Goal: Task Accomplishment & Management: Complete application form

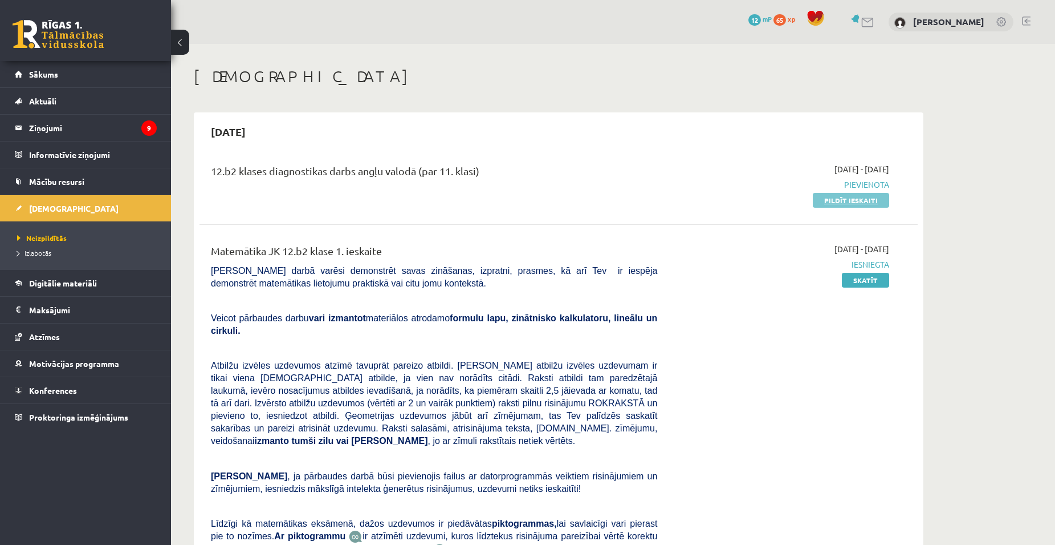
click at [847, 194] on link "Pildīt ieskaiti" at bounding box center [851, 200] width 76 height 15
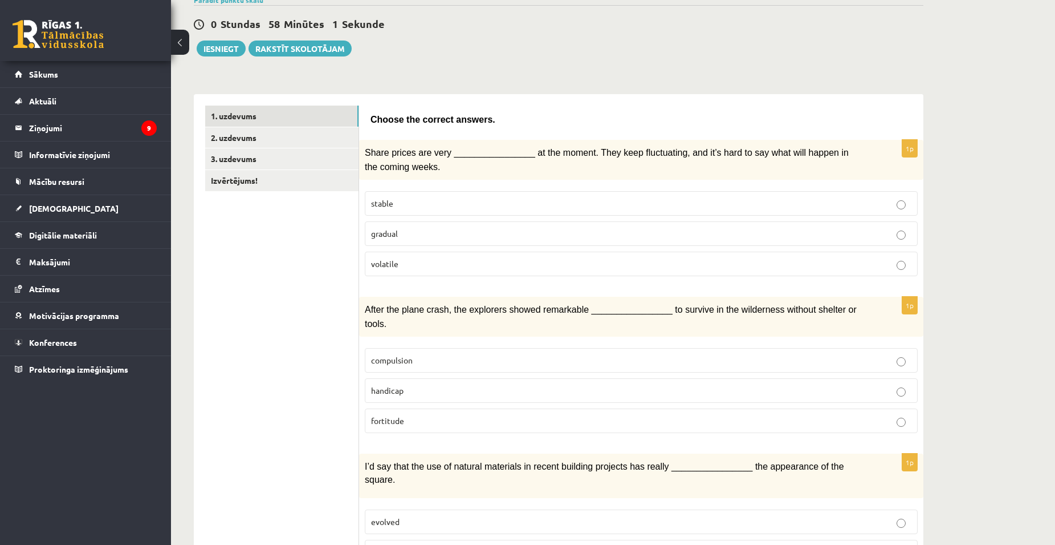
scroll to position [101, 0]
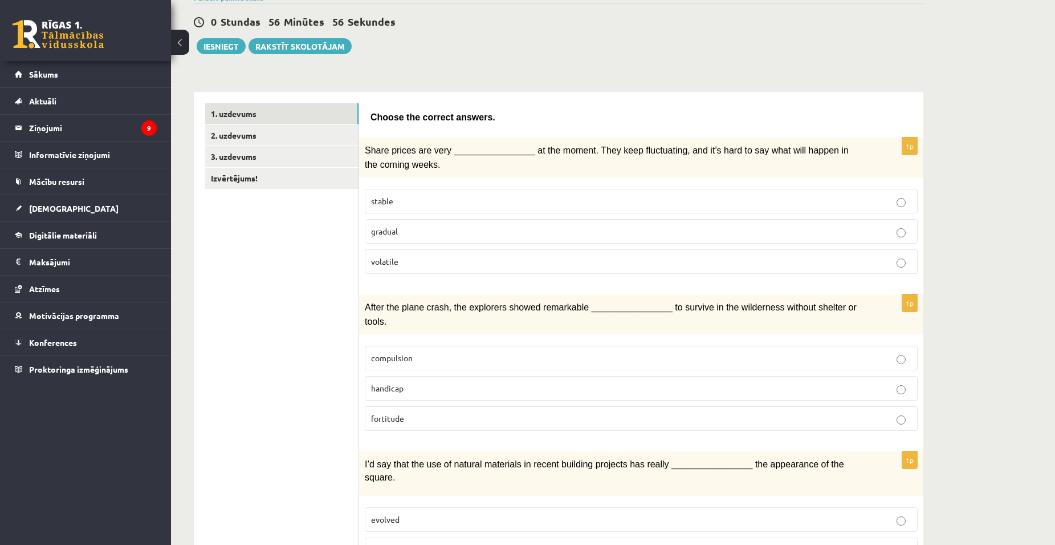
click at [884, 252] on label "volatile" at bounding box center [641, 261] width 553 height 25
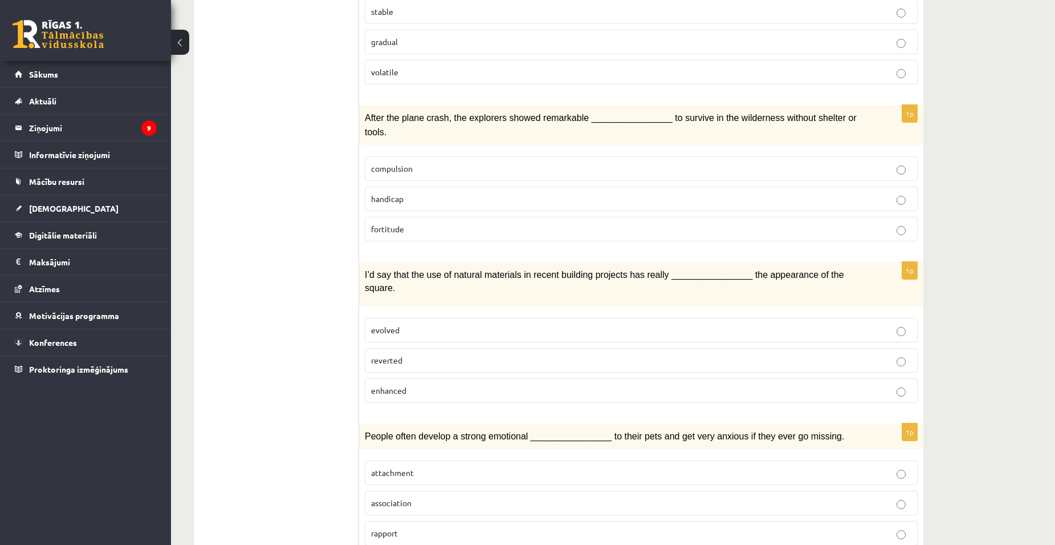
scroll to position [295, 0]
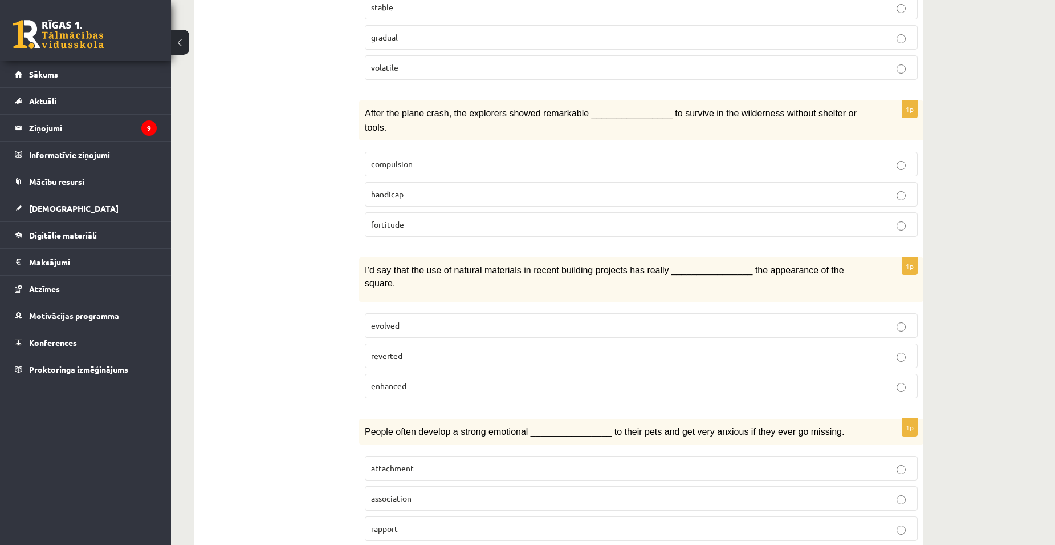
click at [895, 218] on p "fortitude" at bounding box center [641, 224] width 541 height 12
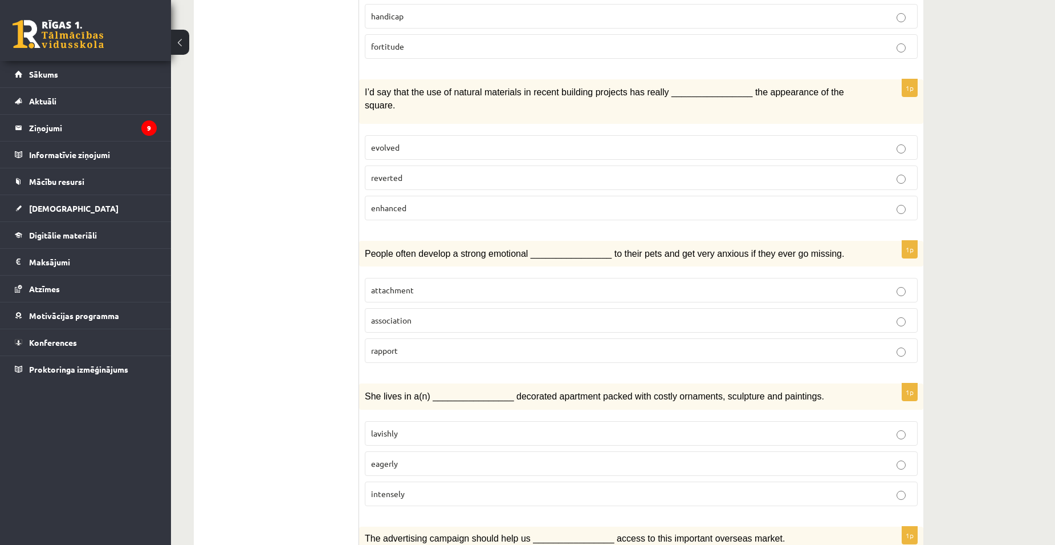
scroll to position [471, 0]
click at [780, 198] on label "enhanced" at bounding box center [641, 210] width 553 height 25
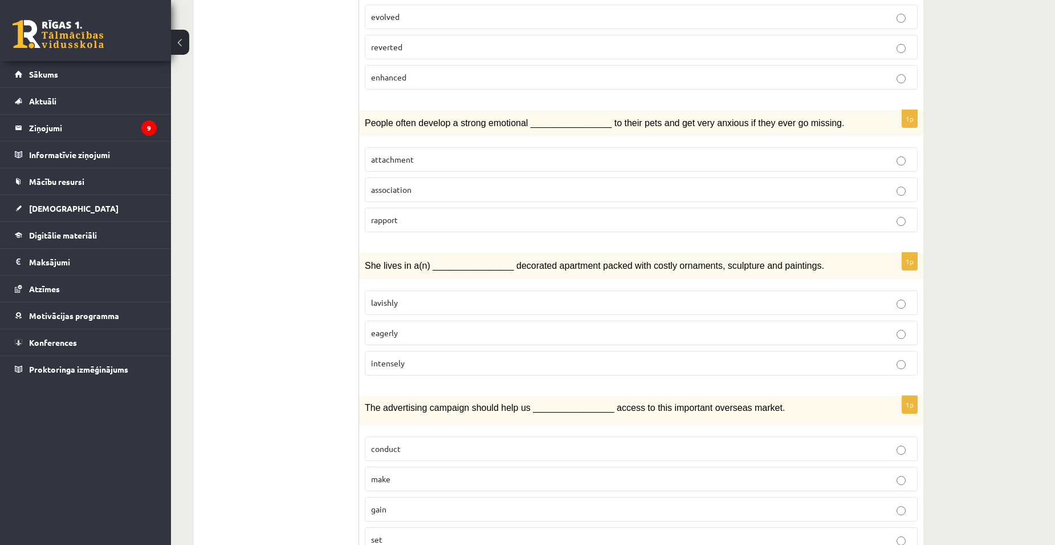
scroll to position [606, 0]
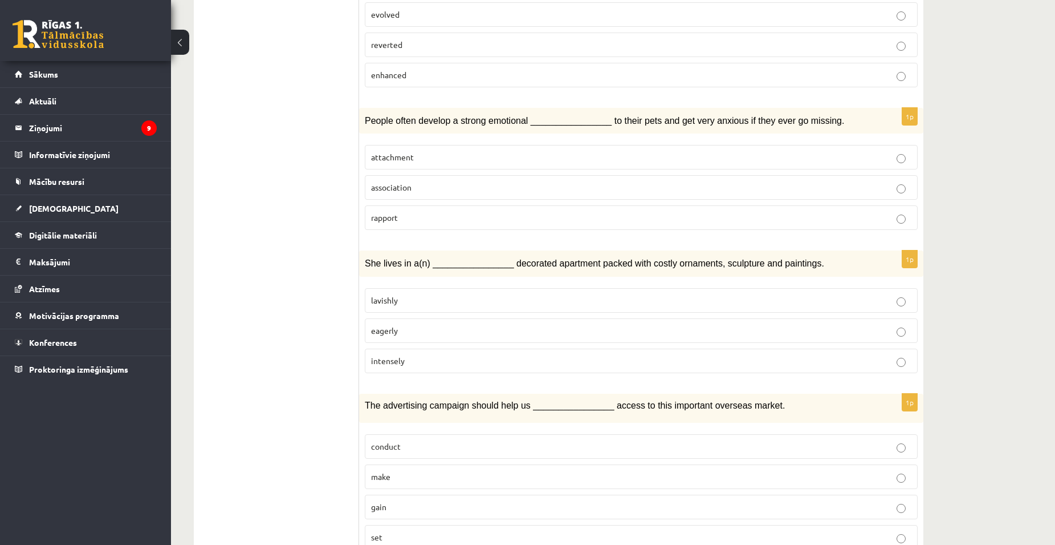
click at [793, 145] on label "attachment" at bounding box center [641, 157] width 553 height 25
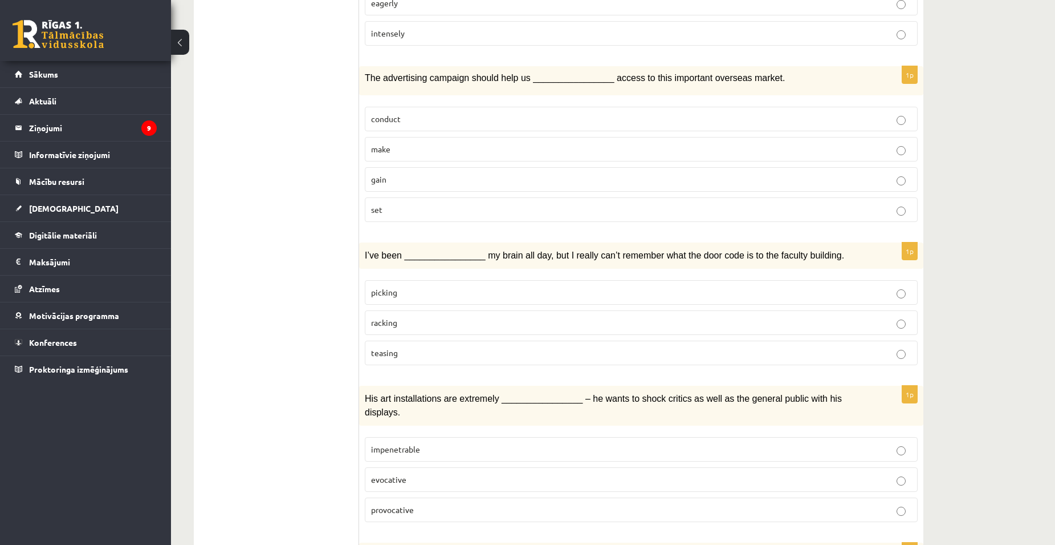
scroll to position [936, 0]
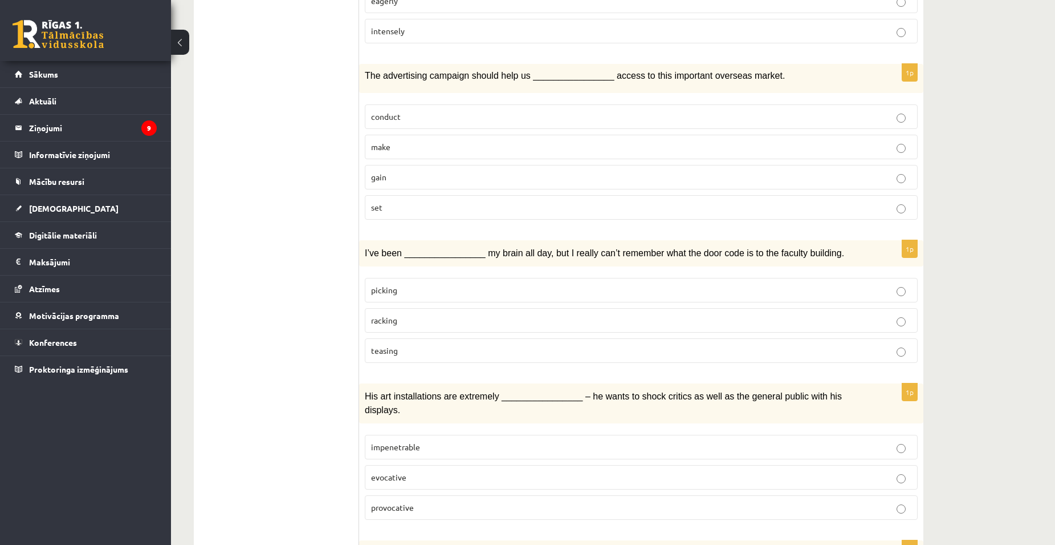
click at [893, 171] on p "gain" at bounding box center [641, 177] width 541 height 12
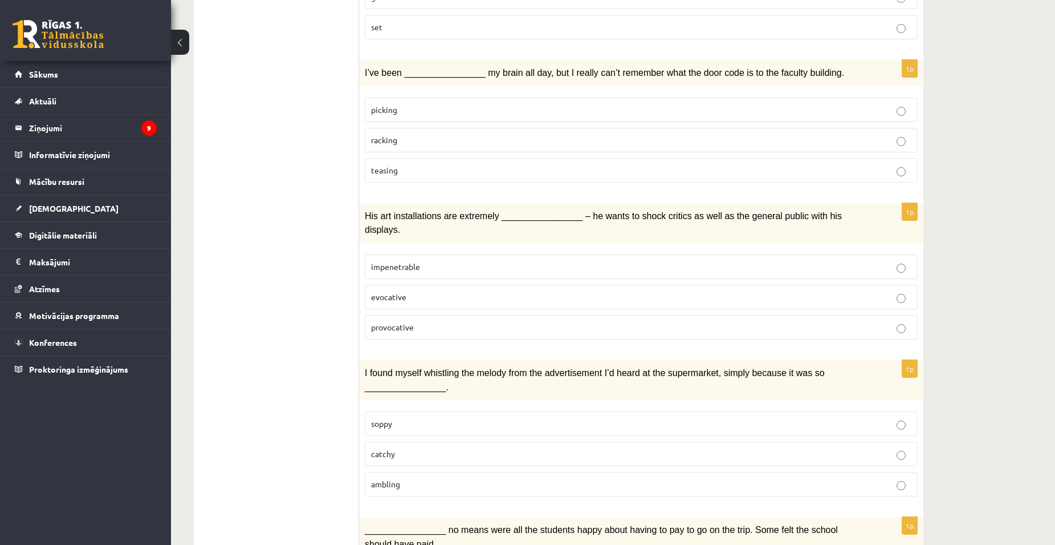
scroll to position [1111, 0]
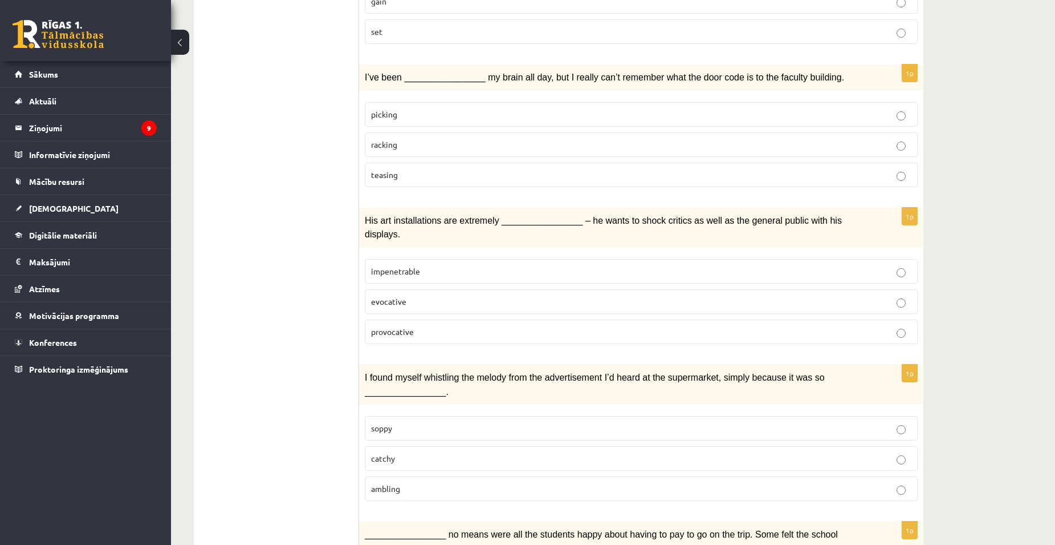
click at [887, 139] on p "racking" at bounding box center [641, 145] width 541 height 12
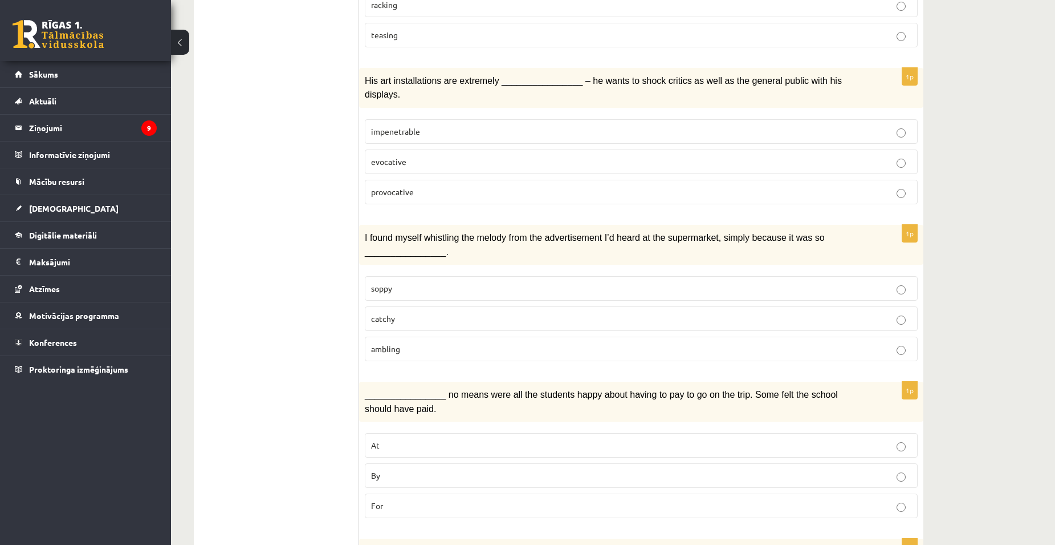
scroll to position [1253, 0]
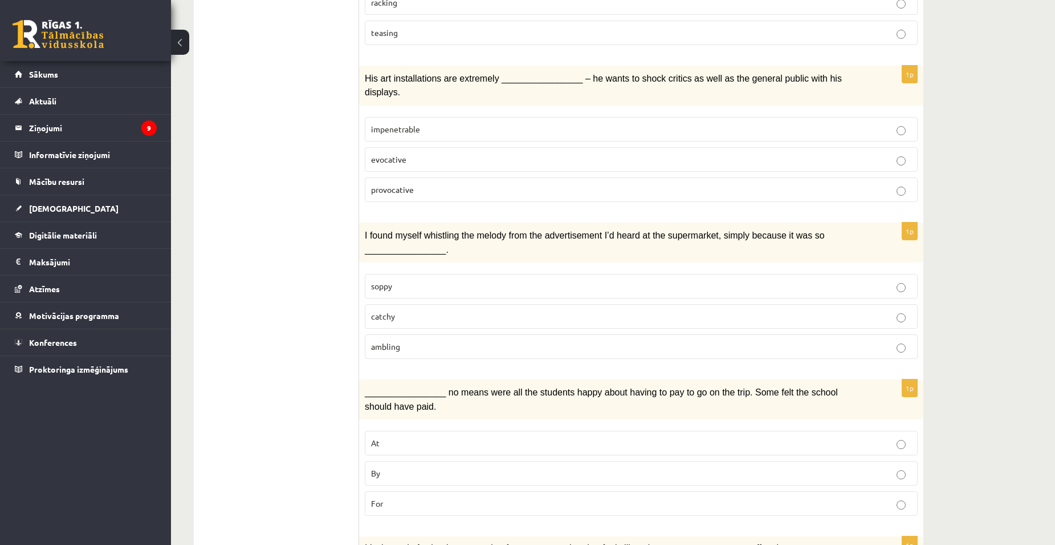
click at [887, 177] on label "provocative" at bounding box center [641, 189] width 553 height 25
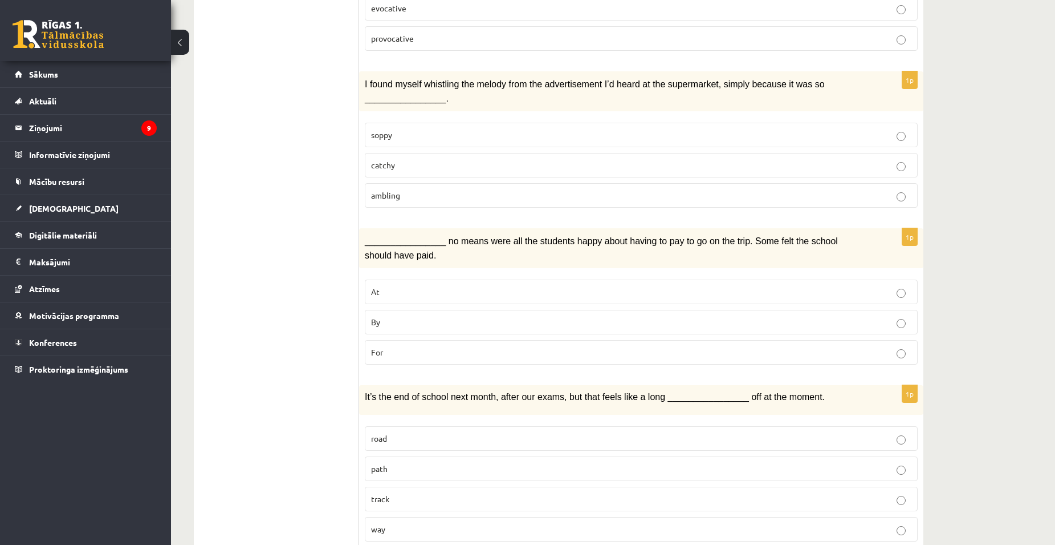
scroll to position [1407, 0]
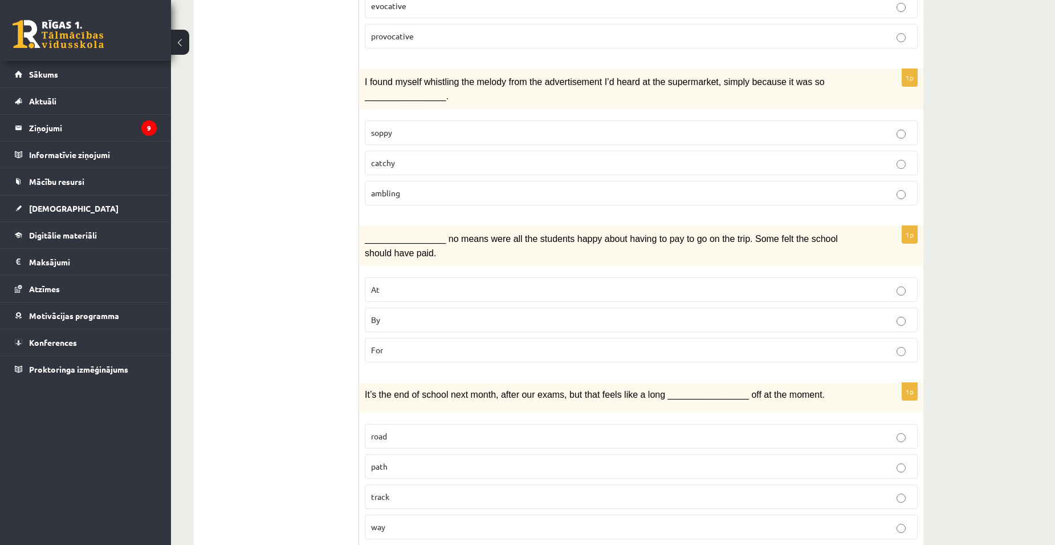
click at [891, 157] on p "catchy" at bounding box center [641, 163] width 541 height 12
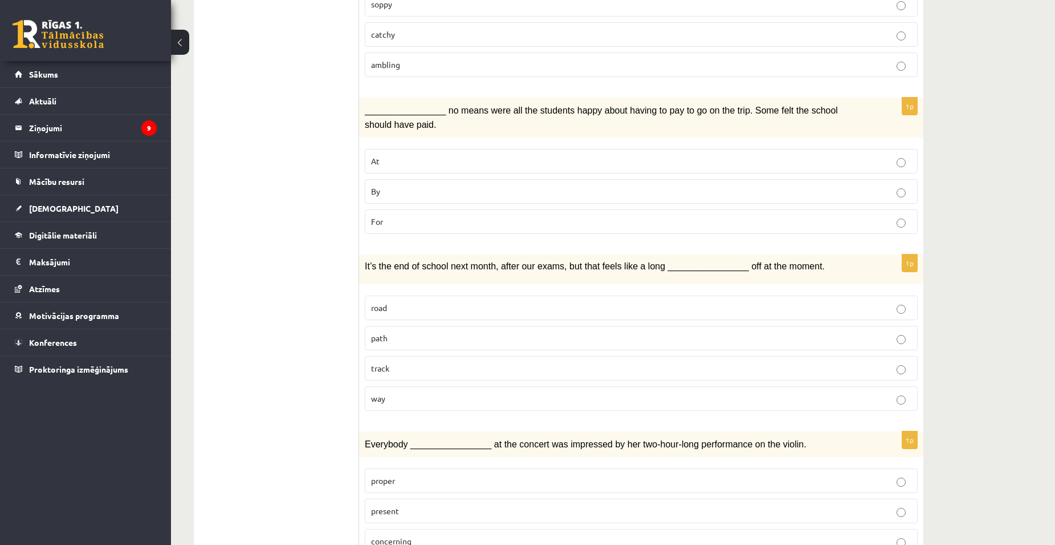
scroll to position [1540, 0]
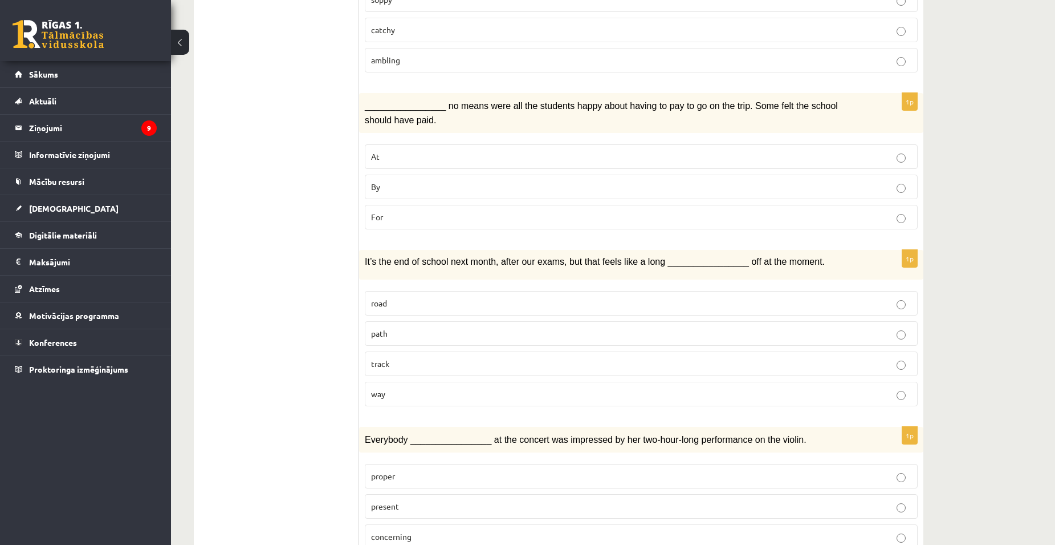
click at [763, 181] on p "By" at bounding box center [641, 187] width 541 height 12
click at [902, 388] on p "way" at bounding box center [641, 394] width 541 height 12
click at [642, 494] on label "present" at bounding box center [641, 506] width 553 height 25
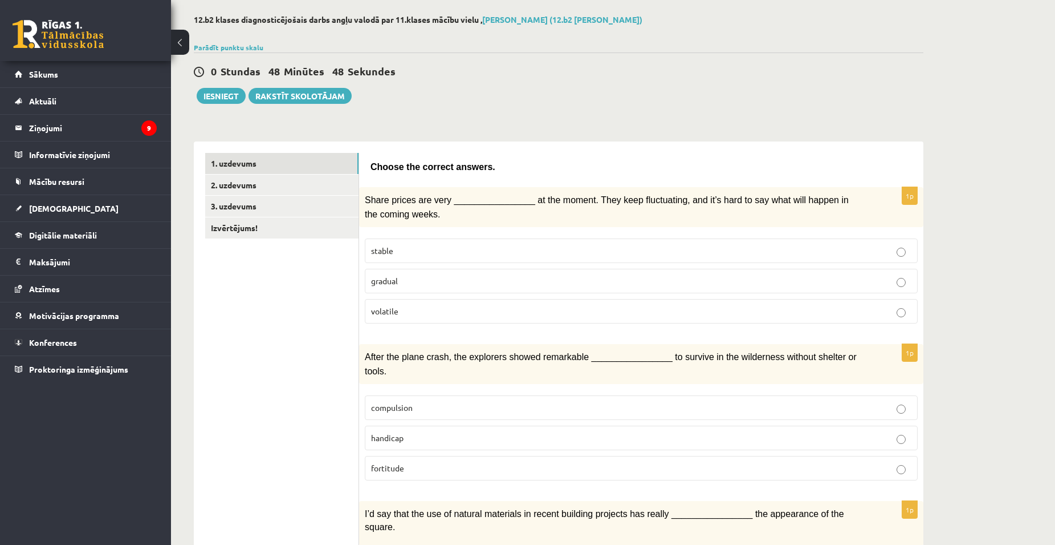
scroll to position [43, 0]
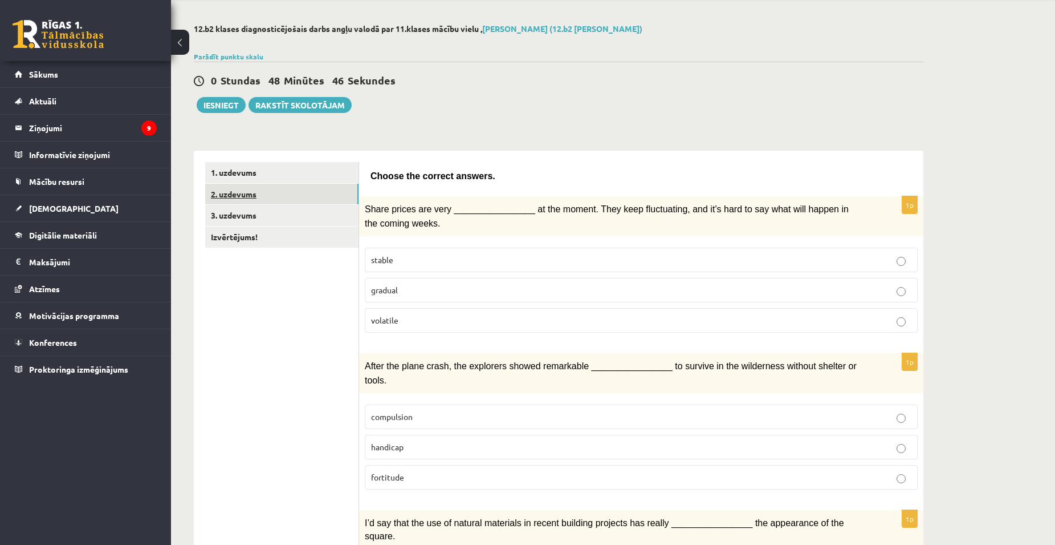
click at [293, 198] on link "2. uzdevums" at bounding box center [281, 194] width 153 height 21
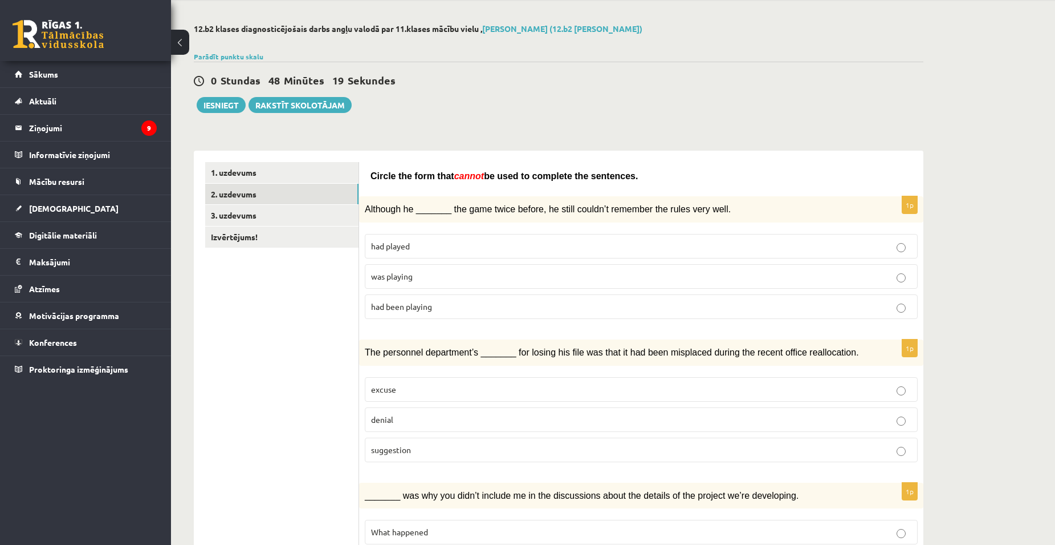
click at [578, 271] on p "was playing" at bounding box center [641, 276] width 541 height 12
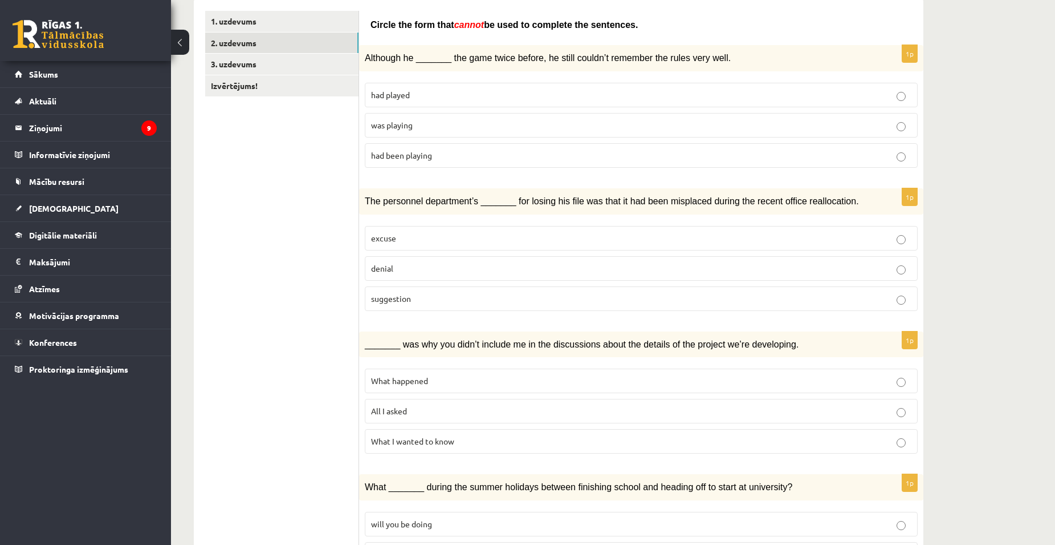
scroll to position [200, 0]
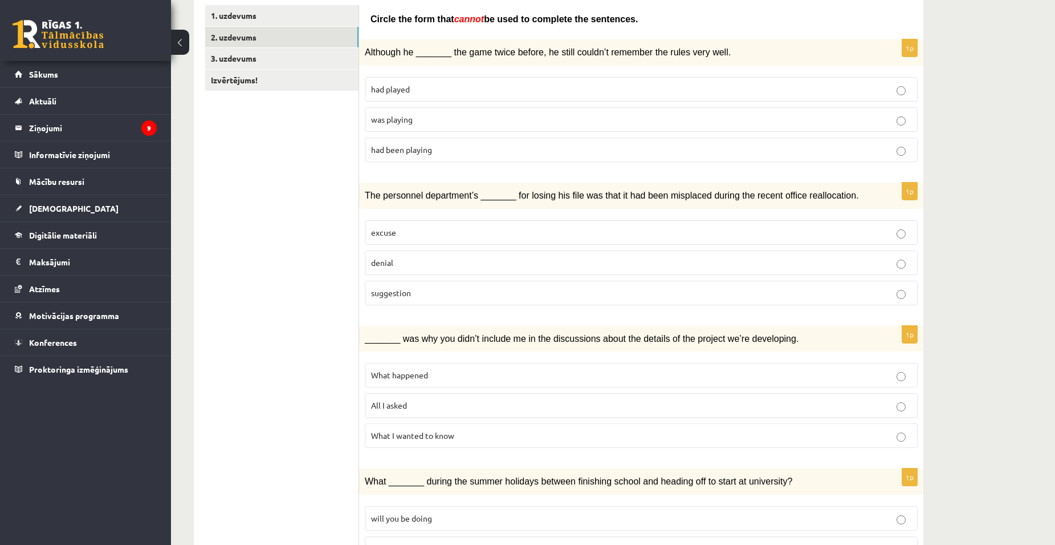
click at [901, 285] on label "suggestion" at bounding box center [641, 293] width 553 height 25
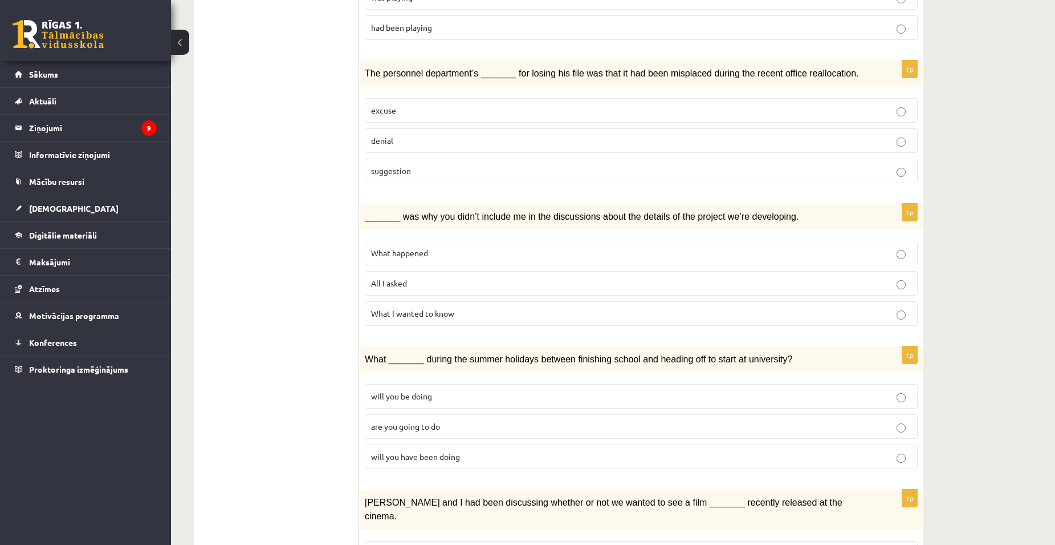
scroll to position [329, 0]
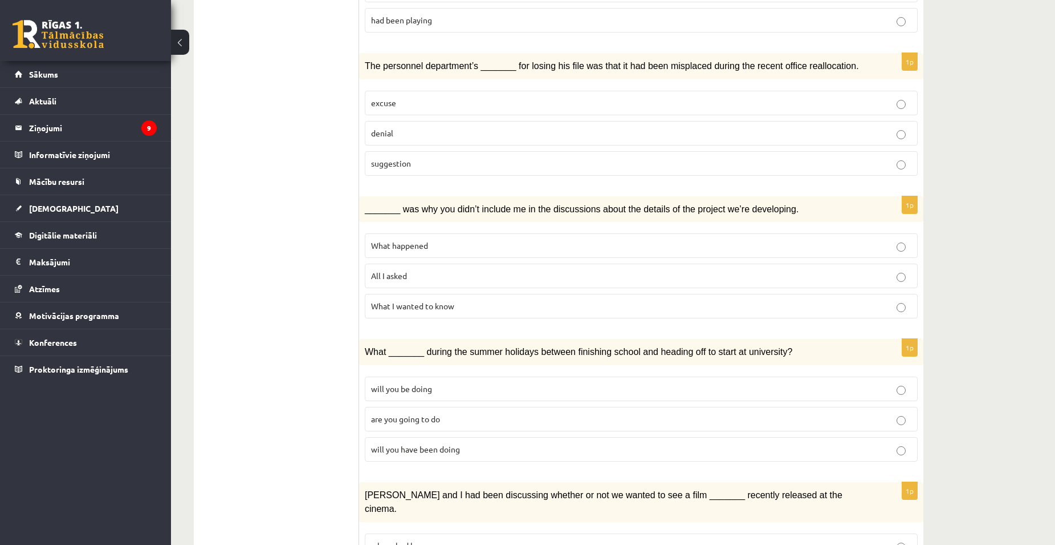
click at [883, 239] on p "What happened" at bounding box center [641, 245] width 541 height 12
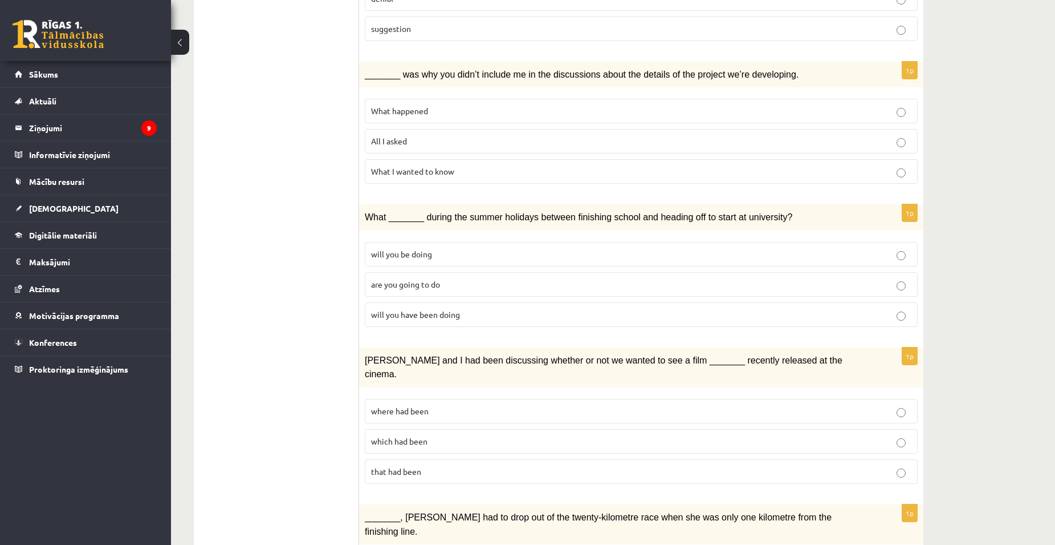
scroll to position [460, 0]
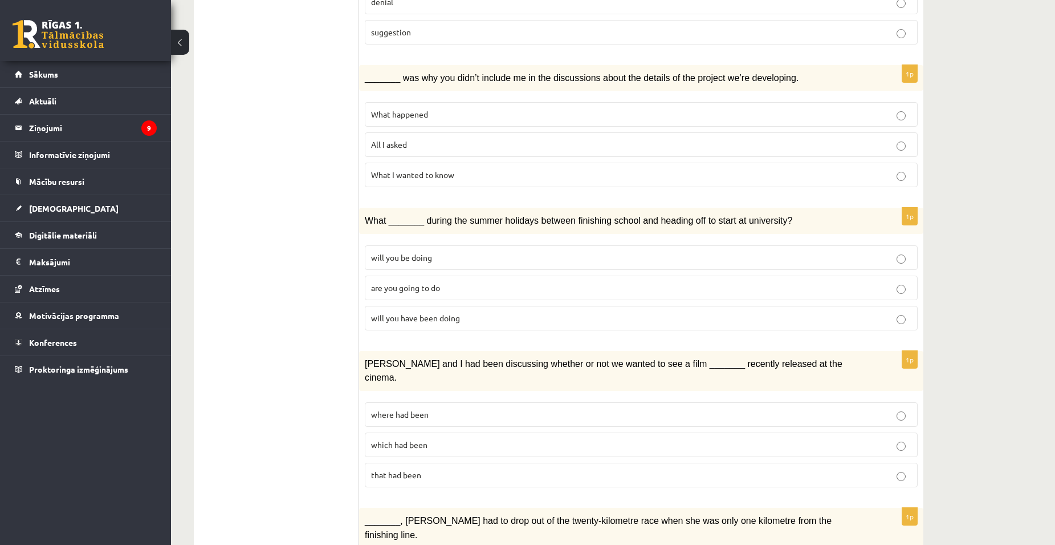
click at [895, 315] on p "will you have been doing" at bounding box center [641, 318] width 541 height 12
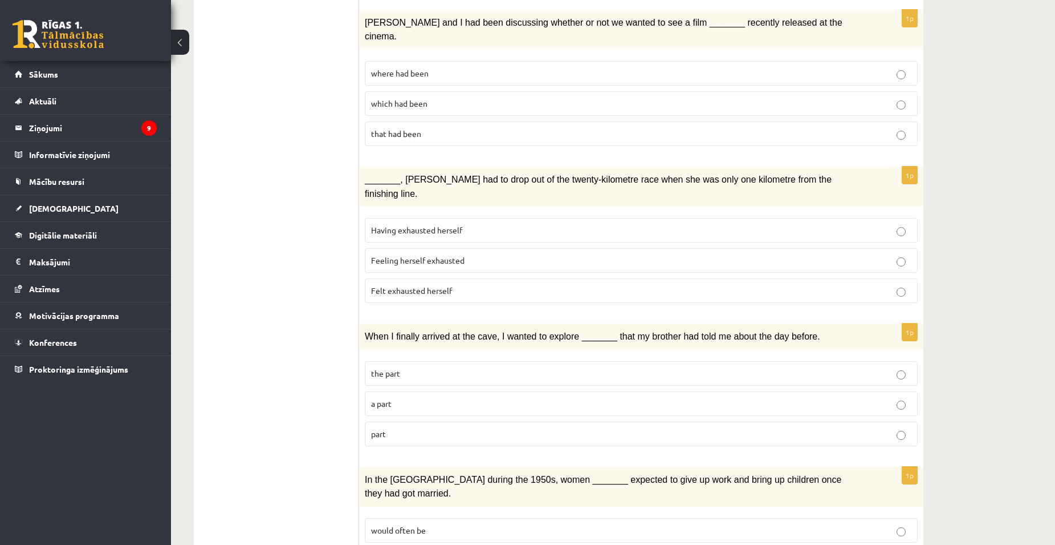
scroll to position [792, 0]
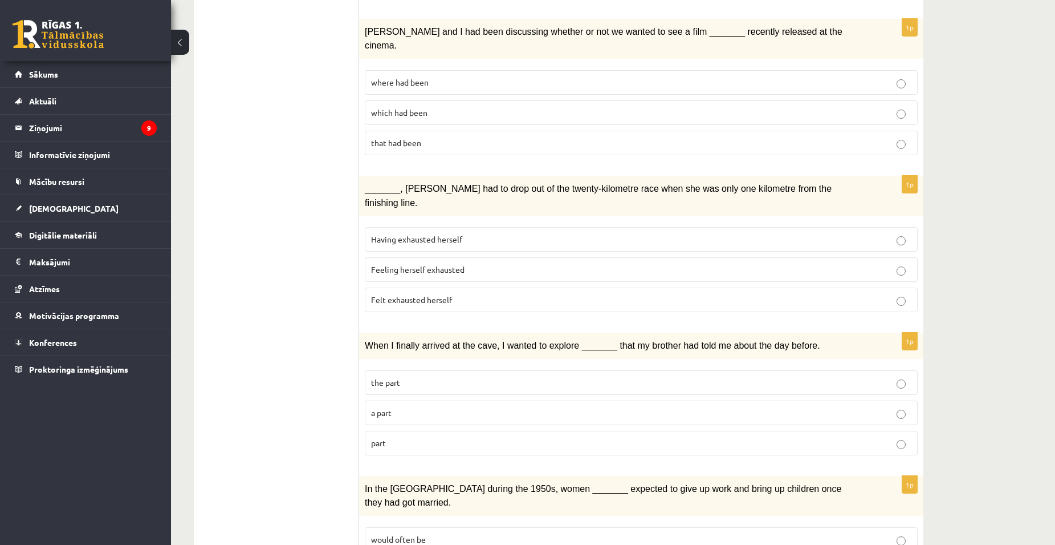
click at [874, 263] on p "Feeling herself exhausted" at bounding box center [641, 269] width 541 height 12
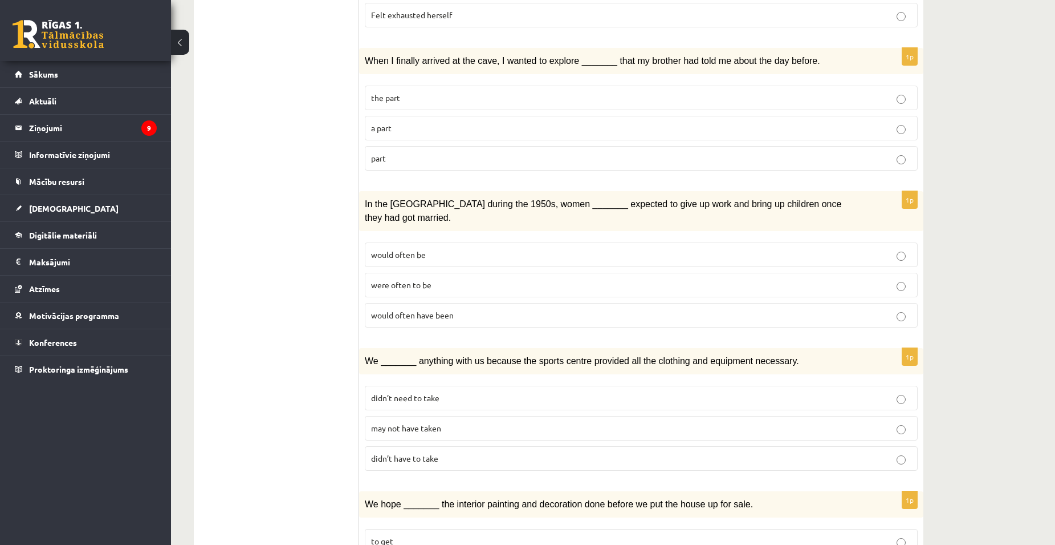
scroll to position [1080, 0]
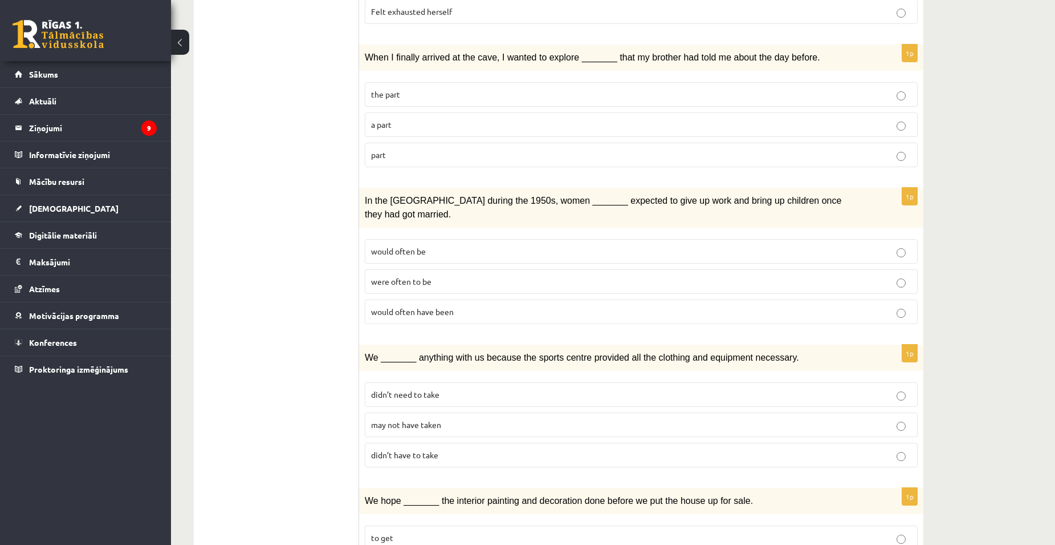
click at [892, 299] on label "would often have been" at bounding box center [641, 311] width 553 height 25
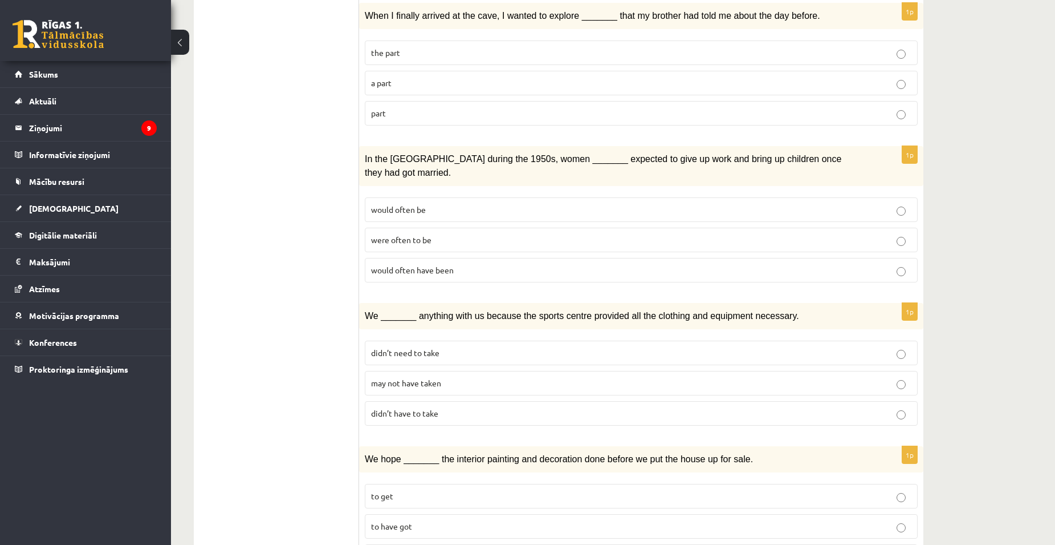
scroll to position [1141, 0]
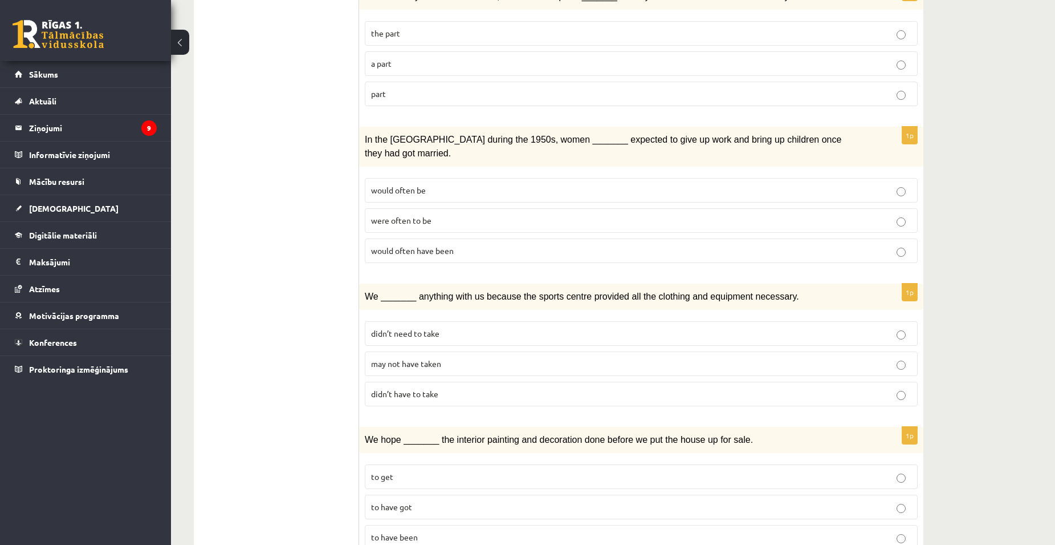
click at [895, 358] on p "may not have taken" at bounding box center [641, 364] width 541 height 12
click at [911, 531] on p "to have been" at bounding box center [641, 537] width 541 height 12
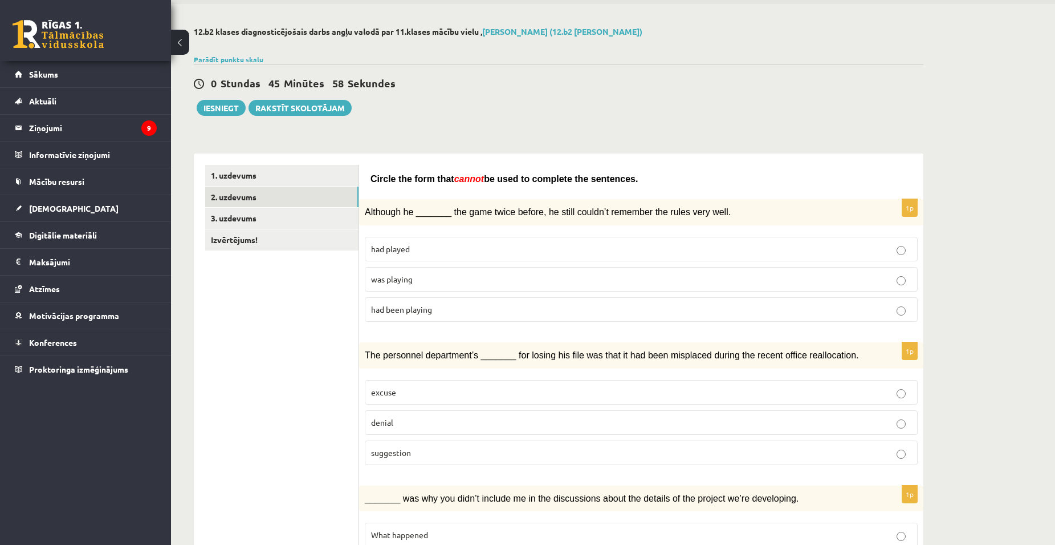
scroll to position [38, 0]
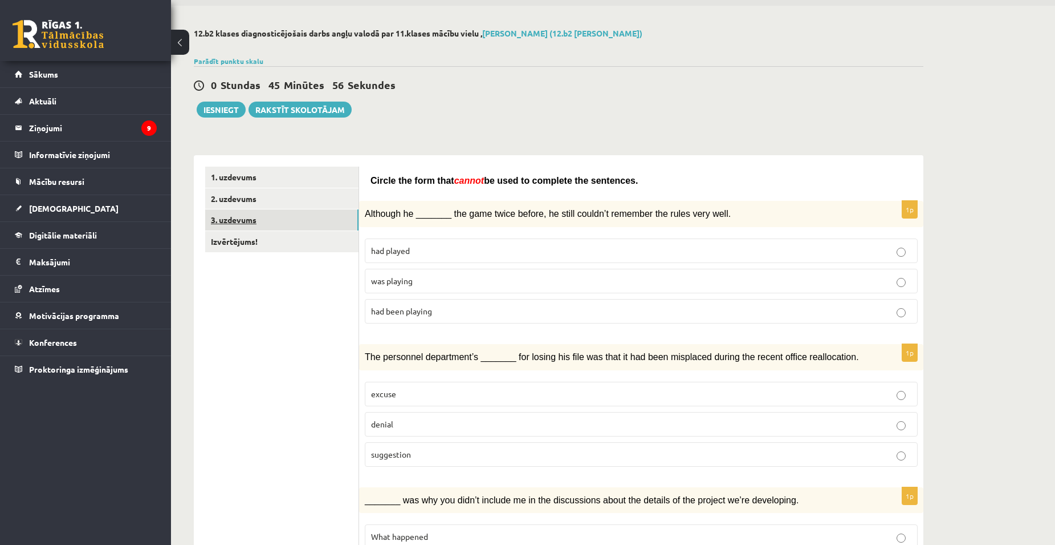
click at [318, 218] on link "3. uzdevums" at bounding box center [281, 219] width 153 height 21
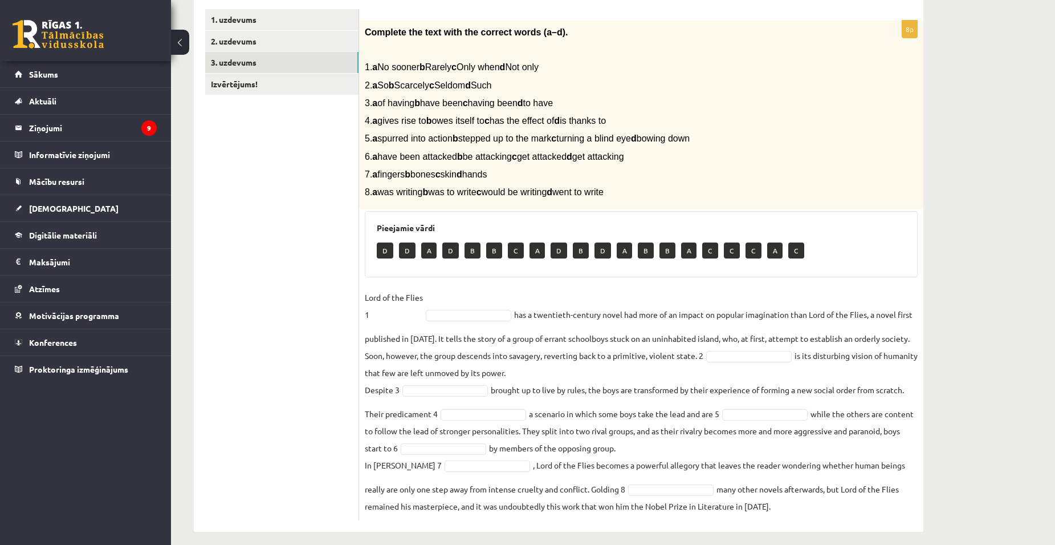
scroll to position [194, 0]
click at [962, 327] on div "12.b2 klases diagnosticējošais darbs angļu valodā par 11.klases mācību vielu , …" at bounding box center [613, 202] width 884 height 706
click at [972, 379] on div "12.b2 klases diagnosticējošais darbs angļu valodā par 11.klases mācību vielu , …" at bounding box center [613, 202] width 884 height 706
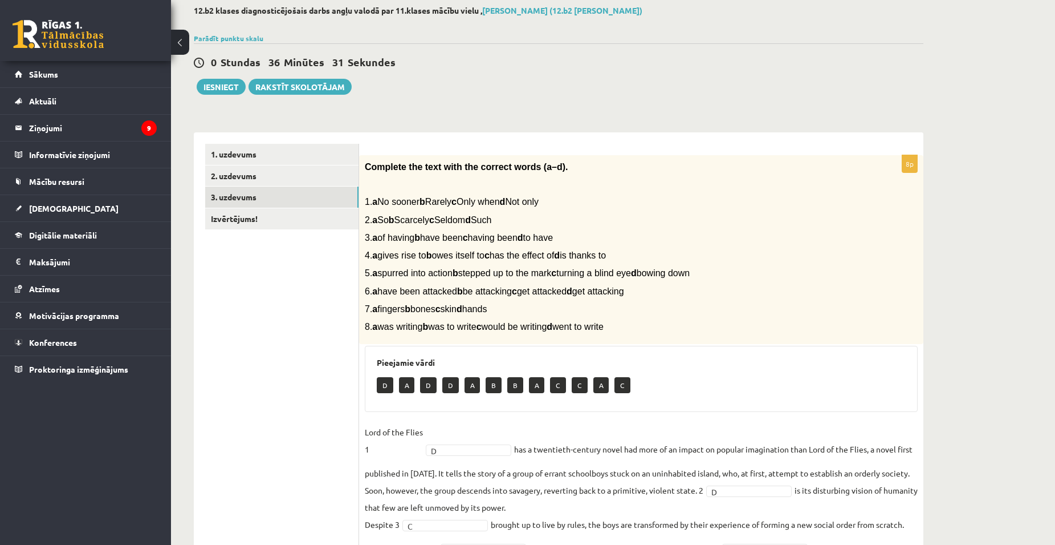
scroll to position [17, 0]
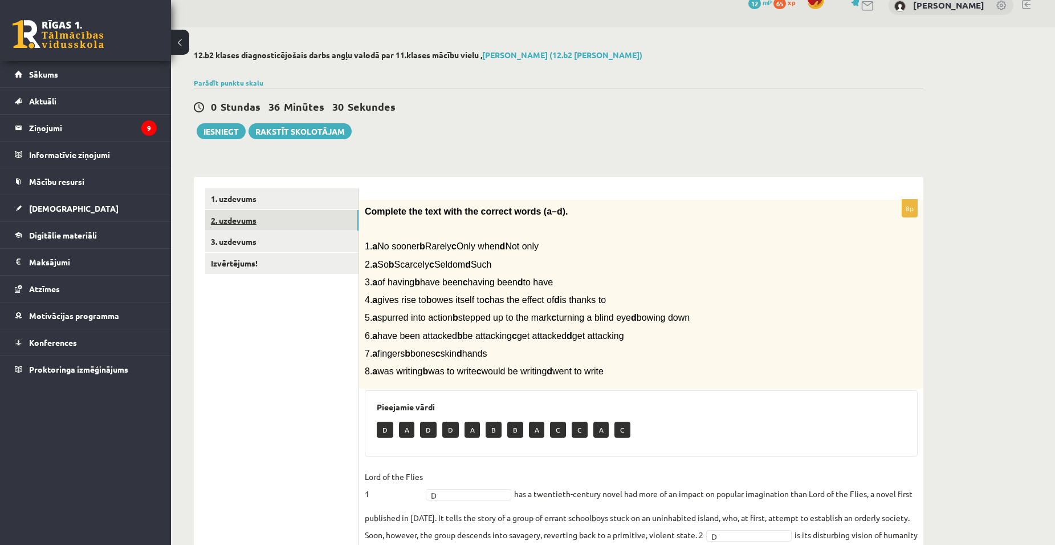
click at [294, 225] on link "2. uzdevums" at bounding box center [281, 220] width 153 height 21
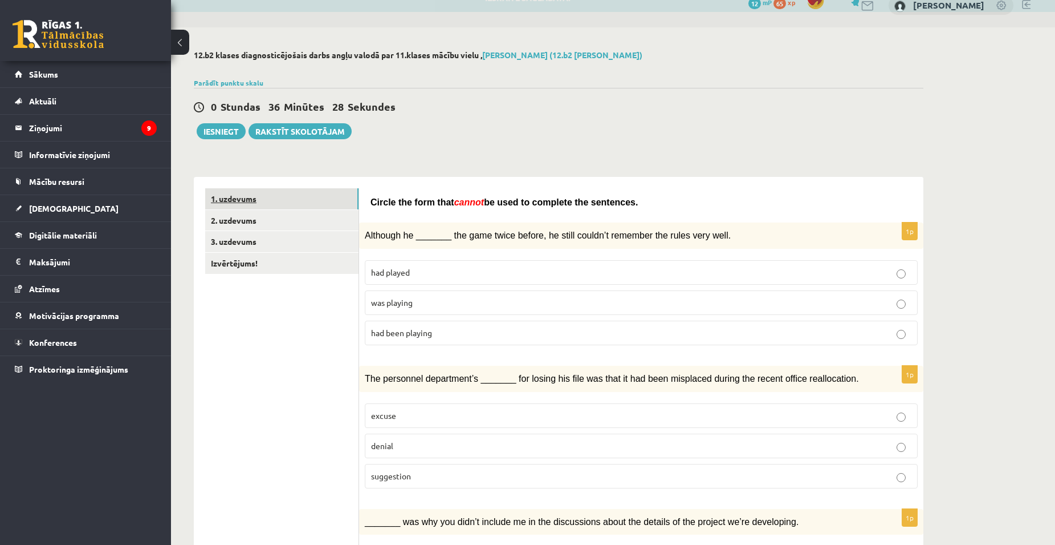
click at [298, 203] on link "1. uzdevums" at bounding box center [281, 198] width 153 height 21
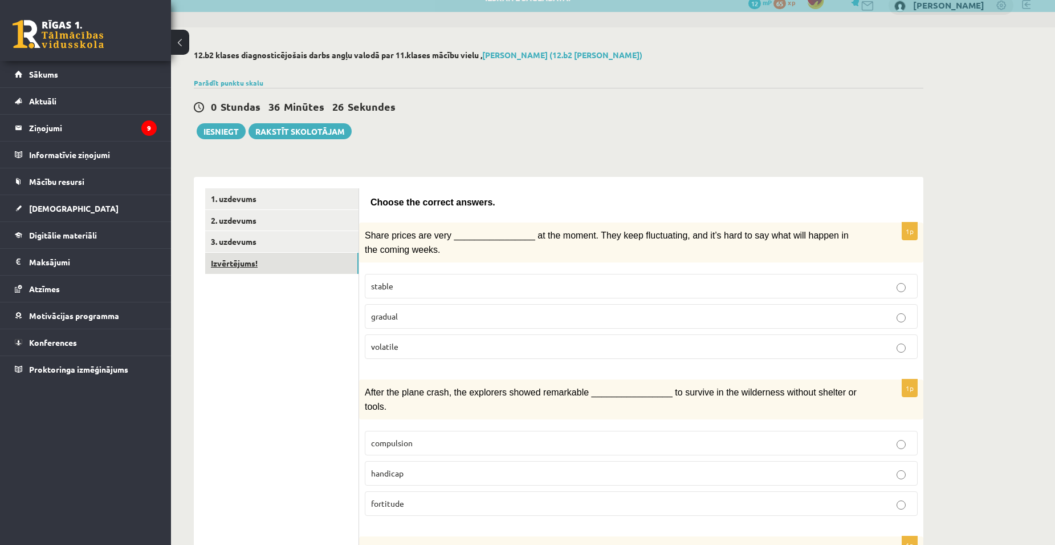
click at [294, 262] on link "Izvērtējums!" at bounding box center [281, 263] width 153 height 21
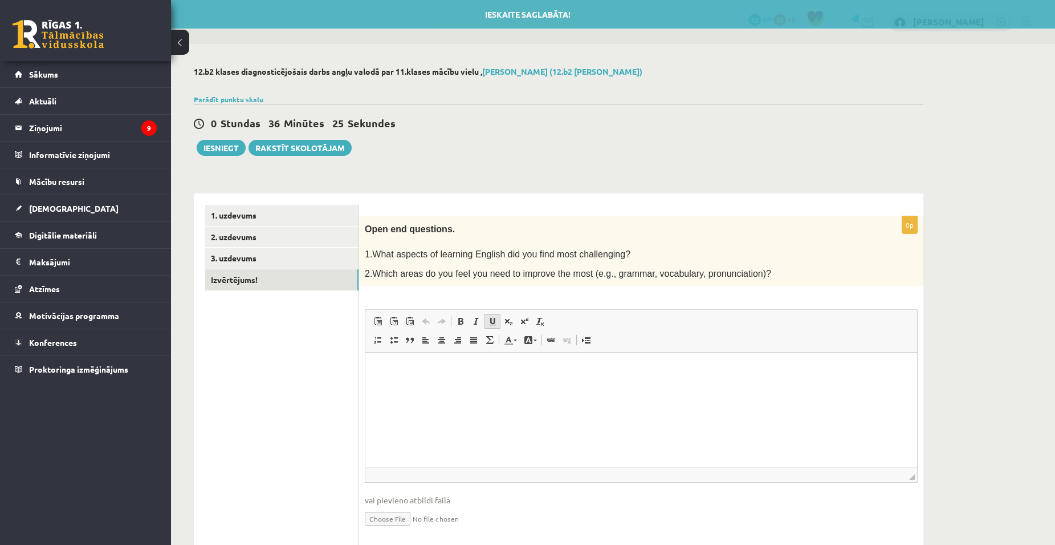
scroll to position [0, 0]
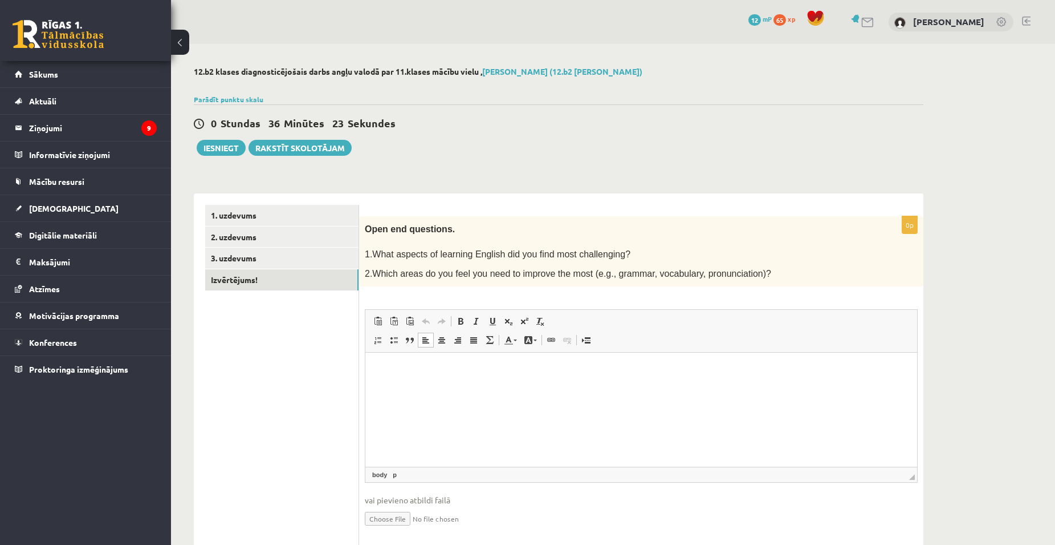
click at [450, 378] on html at bounding box center [641, 369] width 552 height 35
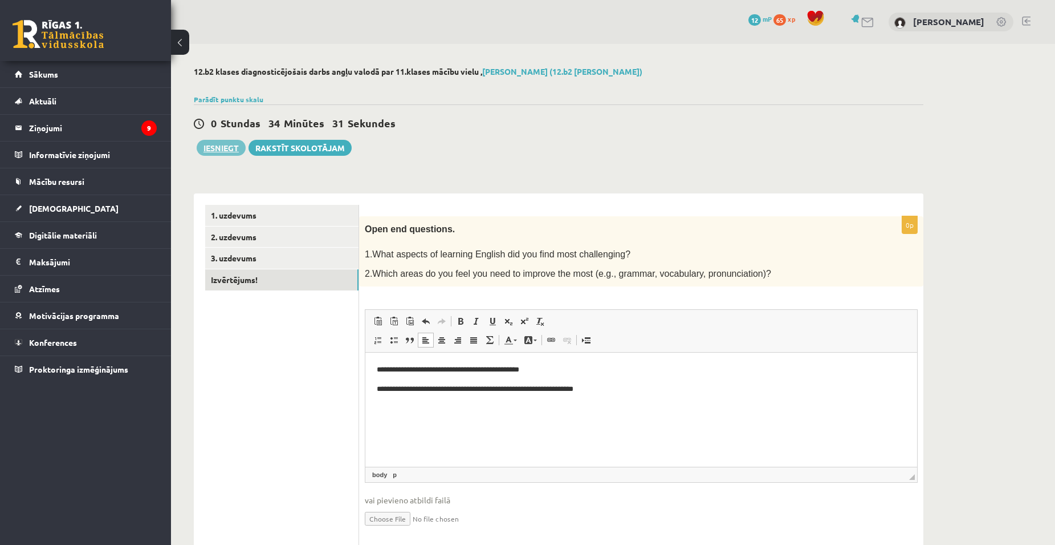
click at [226, 148] on button "Iesniegt" at bounding box center [221, 148] width 49 height 16
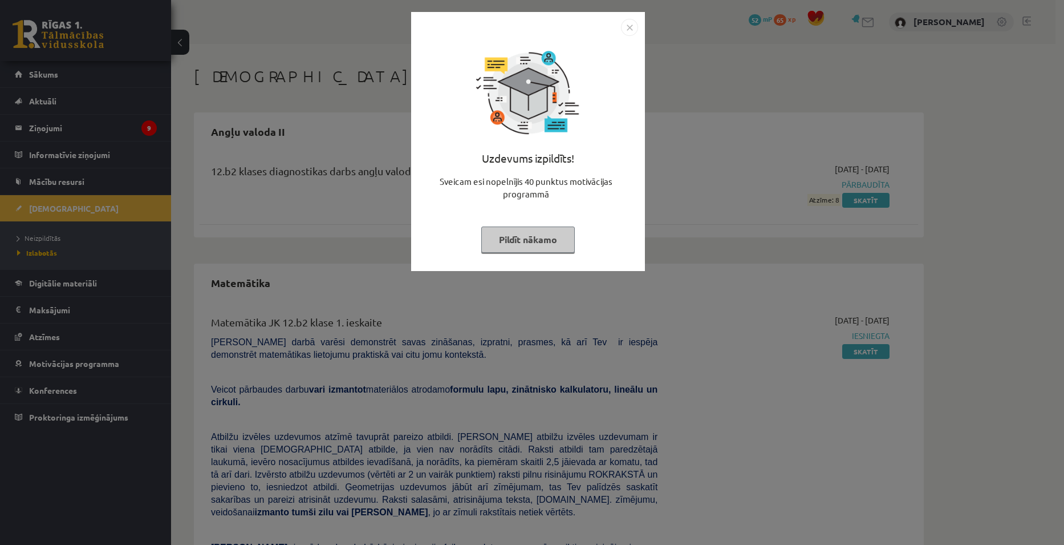
click at [629, 25] on img "Close" at bounding box center [629, 27] width 17 height 17
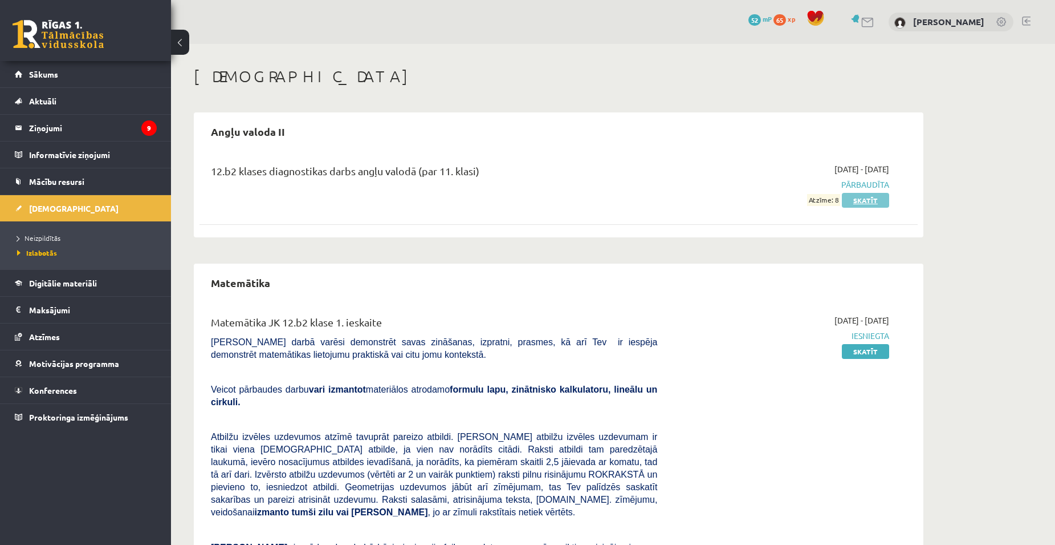
click at [877, 200] on link "Skatīt" at bounding box center [865, 200] width 47 height 15
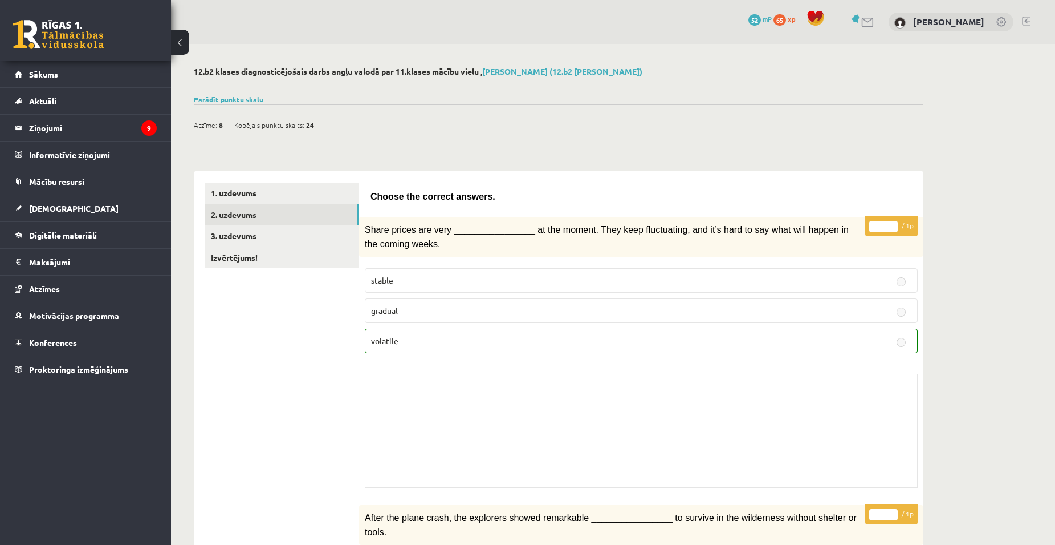
click at [348, 204] on link "2. uzdevums" at bounding box center [281, 214] width 153 height 21
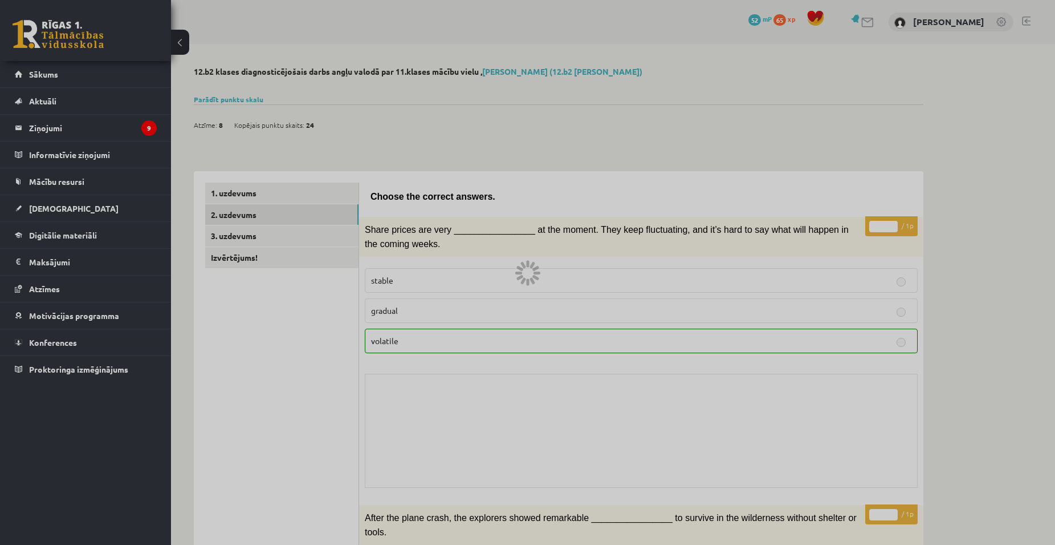
click at [301, 217] on div at bounding box center [527, 272] width 1055 height 545
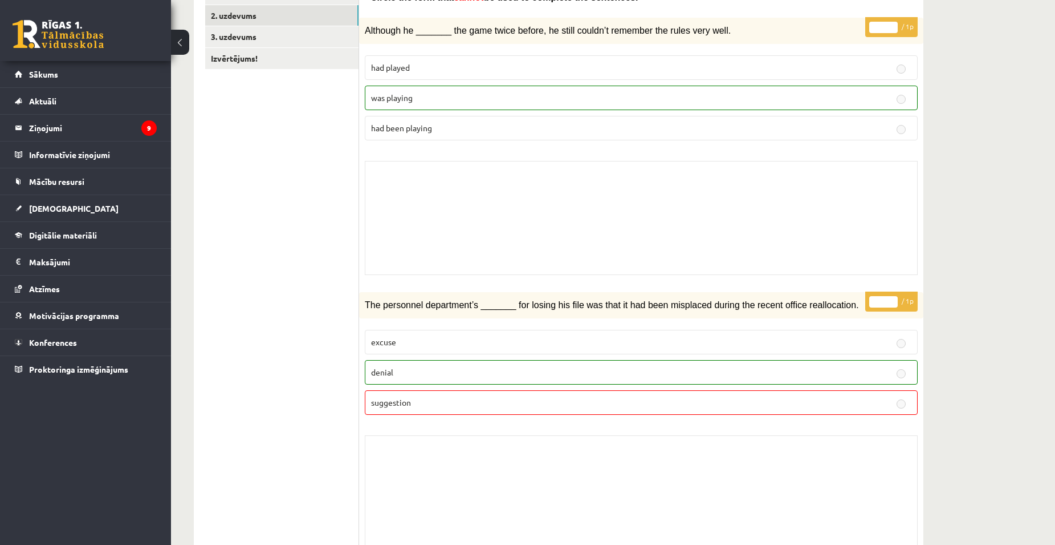
scroll to position [164, 0]
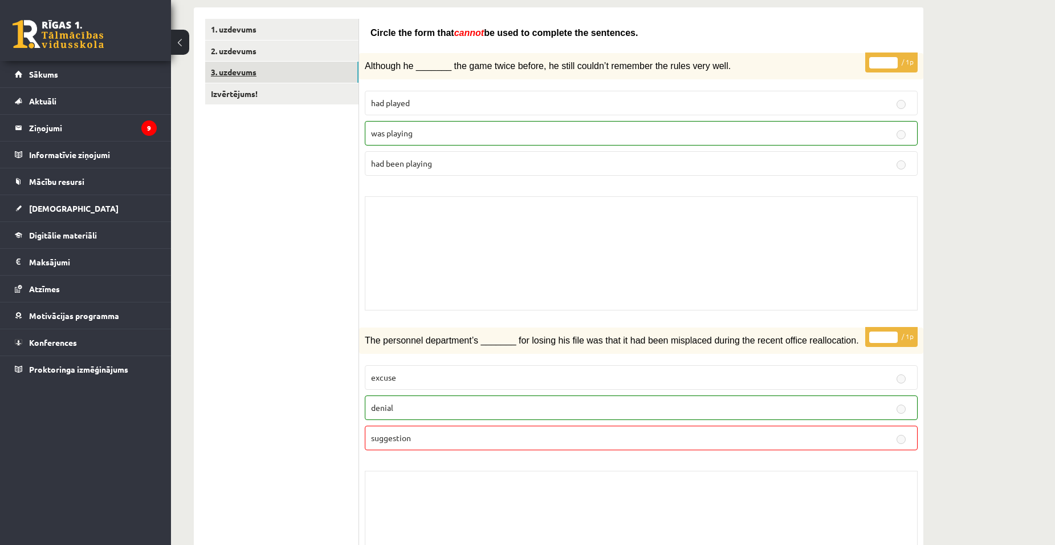
click at [314, 81] on link "3. uzdevums" at bounding box center [281, 72] width 153 height 21
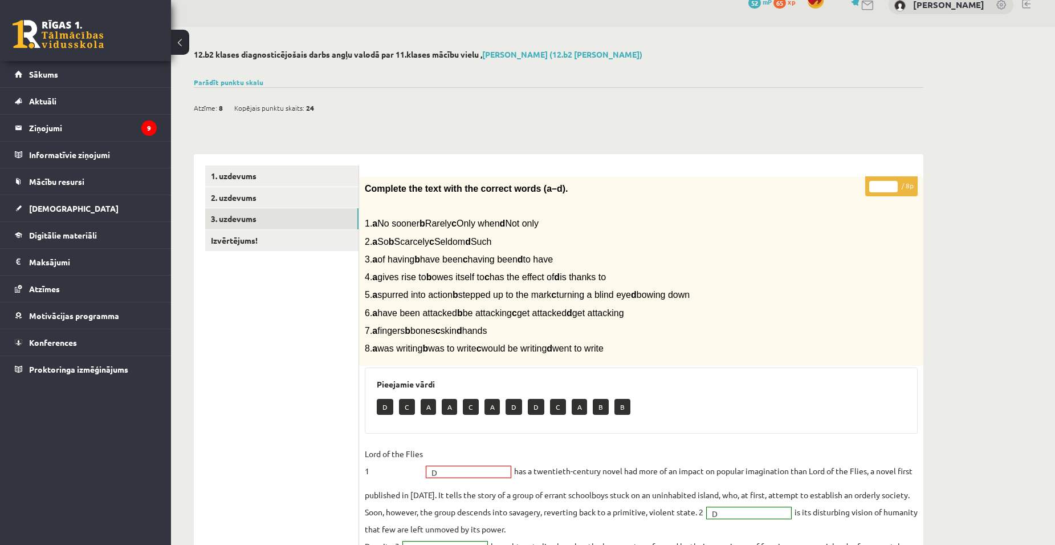
scroll to position [0, 0]
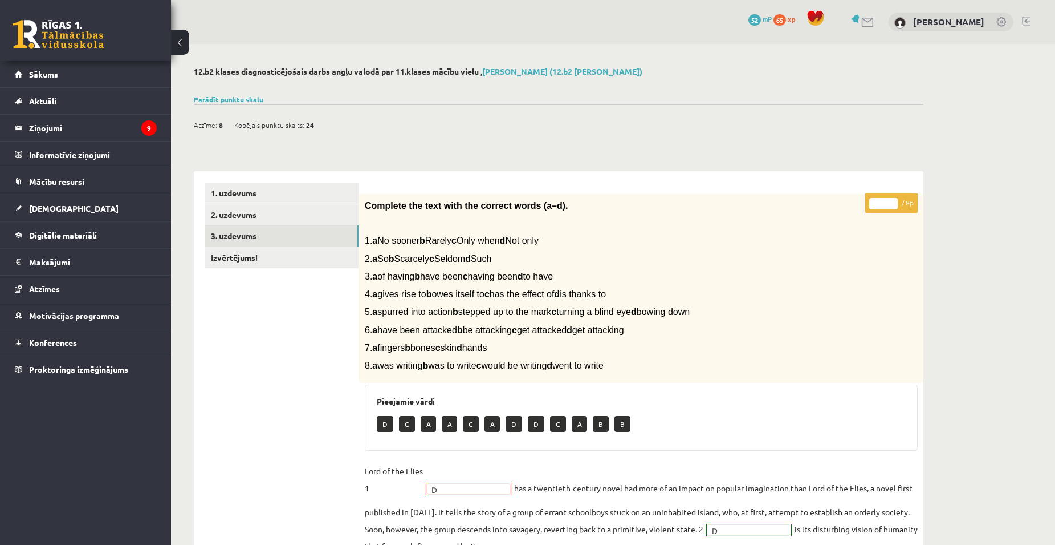
click at [1029, 17] on link at bounding box center [1026, 21] width 9 height 9
